Goal: Contribute content: Add original content to the website for others to see

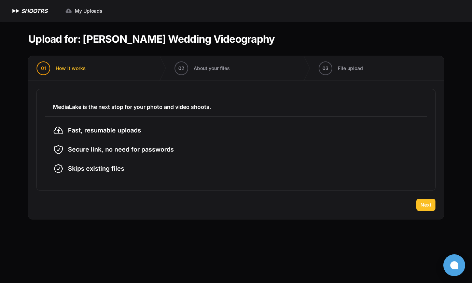
click at [427, 205] on span "Next" at bounding box center [425, 204] width 11 height 7
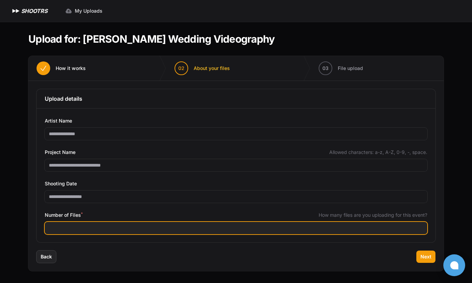
click at [111, 228] on input "Number of Files *" at bounding box center [236, 228] width 382 height 12
type input "***"
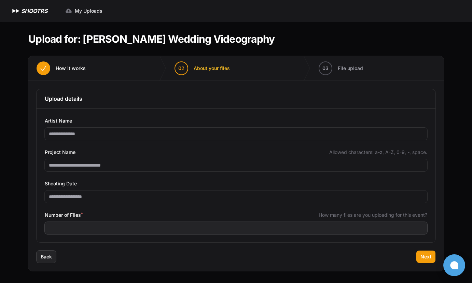
click at [133, 256] on div "Back Next" at bounding box center [235, 261] width 415 height 20
click at [424, 256] on span "Next" at bounding box center [425, 256] width 11 height 7
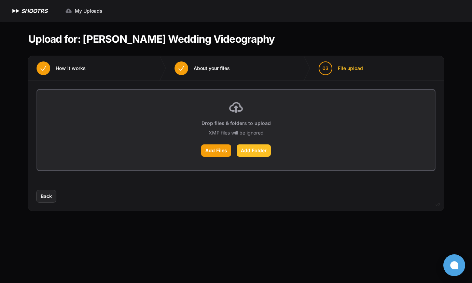
click at [255, 151] on label "Add Folder" at bounding box center [254, 150] width 34 height 12
click at [0, 0] on input "Add Folder" at bounding box center [0, 0] width 0 height 0
